Goal: Task Accomplishment & Management: Manage account settings

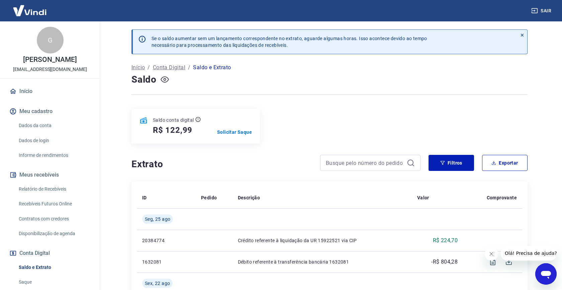
click at [165, 81] on icon "button" at bounding box center [164, 79] width 8 height 8
click at [23, 92] on link "Início" at bounding box center [50, 91] width 84 height 15
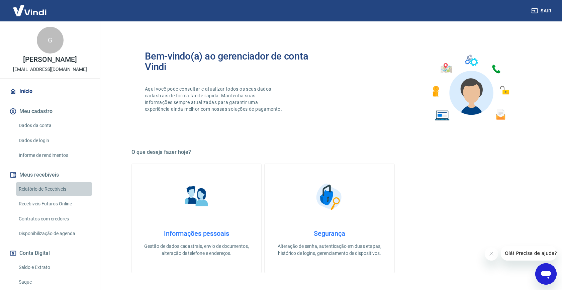
click at [49, 188] on link "Relatório de Recebíveis" at bounding box center [54, 189] width 76 height 14
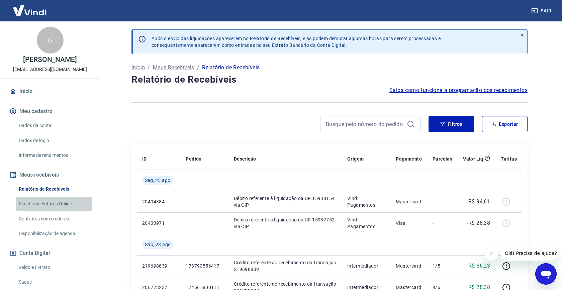
click at [47, 204] on link "Recebíveis Futuros Online" at bounding box center [54, 204] width 76 height 14
